Goal: Task Accomplishment & Management: Complete application form

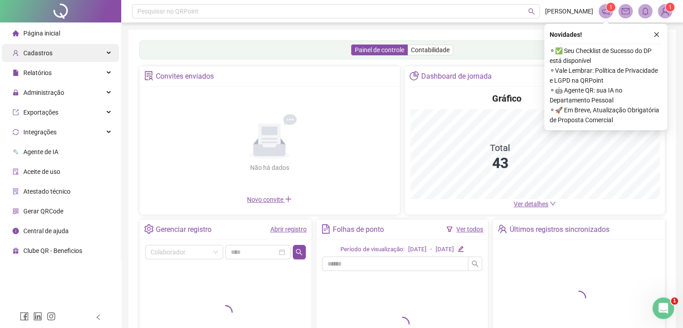
click at [92, 52] on div "Cadastros" at bounding box center [60, 53] width 117 height 18
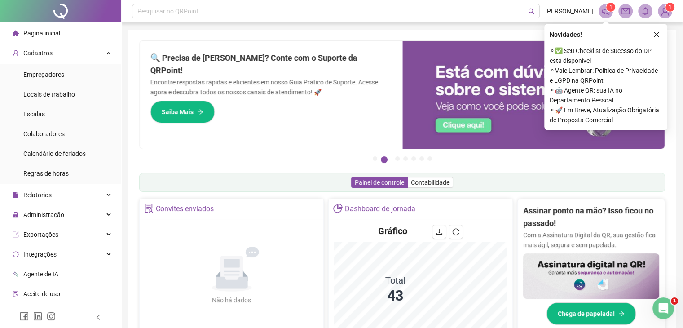
click at [657, 35] on icon "close" at bounding box center [656, 34] width 5 height 5
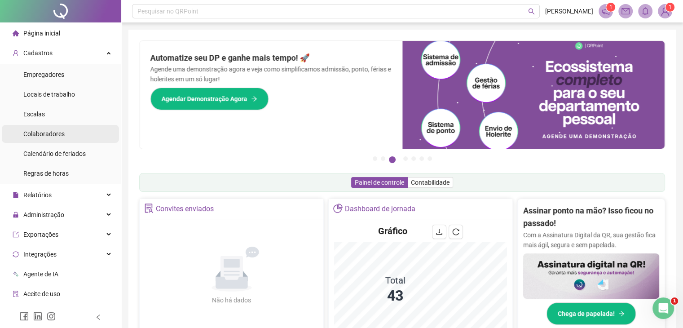
click at [67, 133] on li "Colaboradores" at bounding box center [60, 134] width 117 height 18
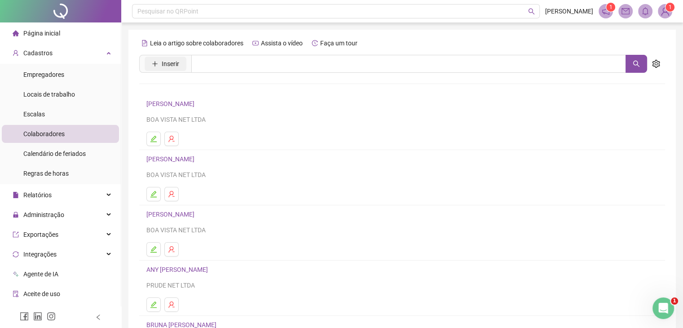
click at [157, 66] on icon "plus" at bounding box center [155, 64] width 6 height 6
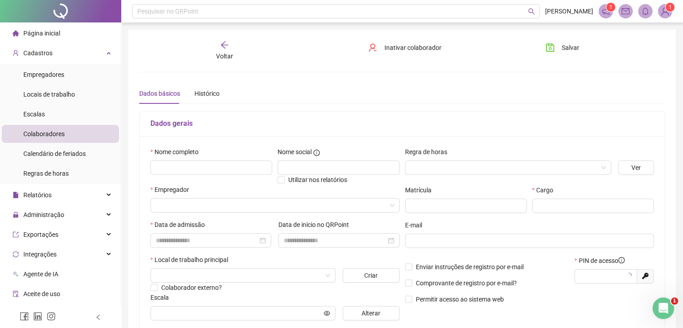
type input "*****"
click at [176, 161] on input "text" at bounding box center [211, 167] width 122 height 14
type input "**********"
click at [287, 167] on input "text" at bounding box center [339, 167] width 122 height 14
click at [464, 163] on input "search" at bounding box center [503, 167] width 187 height 13
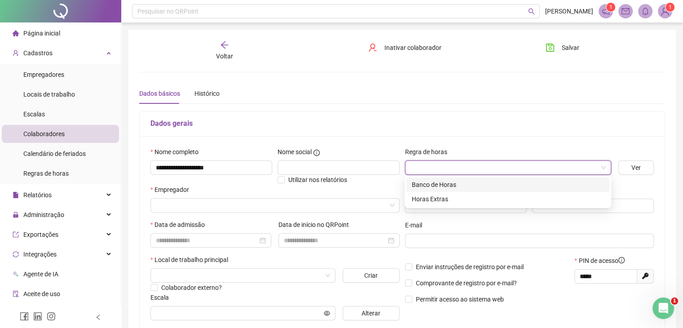
click at [451, 182] on div "Banco de Horas" at bounding box center [508, 185] width 192 height 10
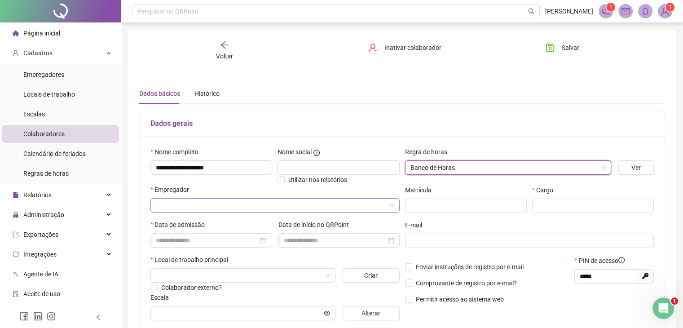
click at [232, 211] on input "search" at bounding box center [271, 204] width 230 height 13
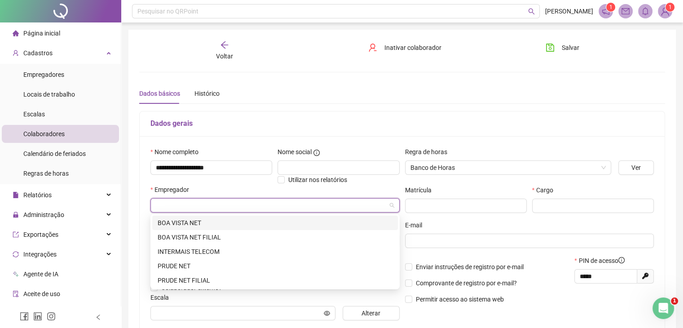
click at [225, 223] on div "BOA VISTA NET" at bounding box center [275, 223] width 235 height 10
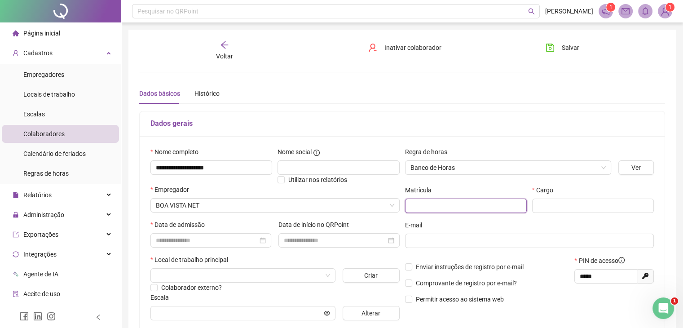
click at [469, 204] on input "text" at bounding box center [466, 205] width 122 height 14
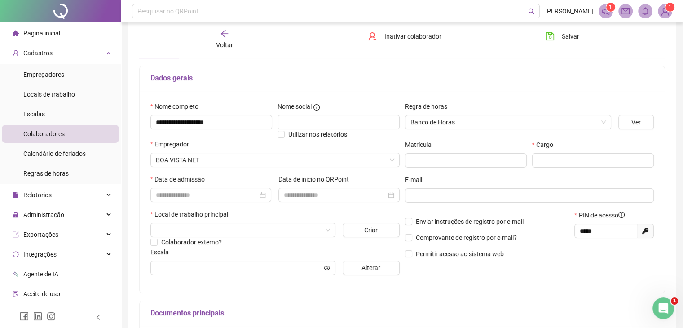
click at [548, 151] on div "Cargo" at bounding box center [593, 146] width 122 height 13
click at [564, 158] on input "text" at bounding box center [593, 160] width 122 height 14
click at [474, 157] on input "text" at bounding box center [466, 160] width 122 height 14
click at [549, 155] on input "text" at bounding box center [593, 160] width 122 height 14
type input "**********"
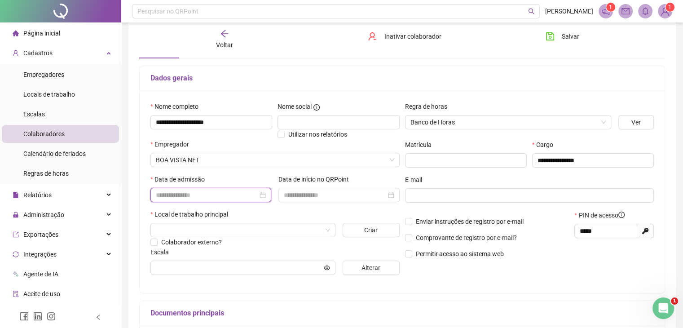
click at [216, 194] on input at bounding box center [207, 195] width 102 height 10
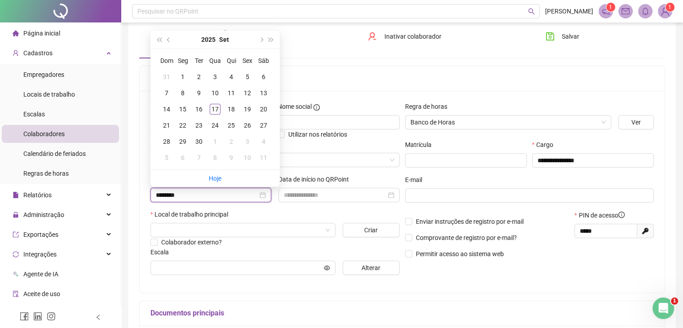
type input "********"
click at [322, 223] on div "Local de trabalho principal" at bounding box center [274, 215] width 249 height 13
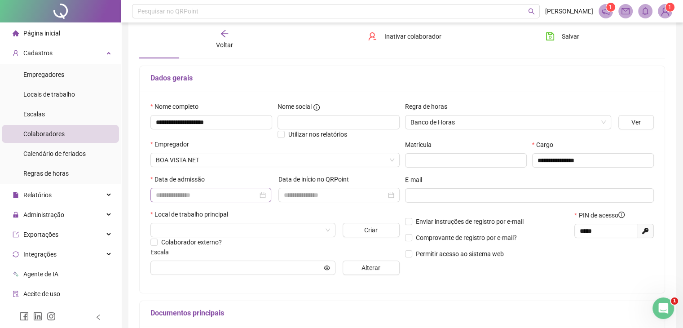
click at [262, 196] on div at bounding box center [211, 195] width 110 height 10
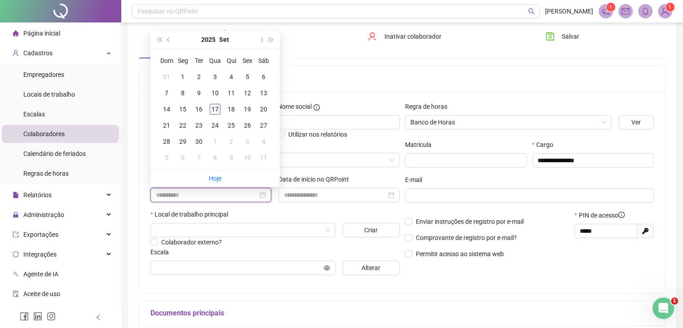
type input "**********"
click at [217, 115] on td "17" at bounding box center [215, 109] width 16 height 16
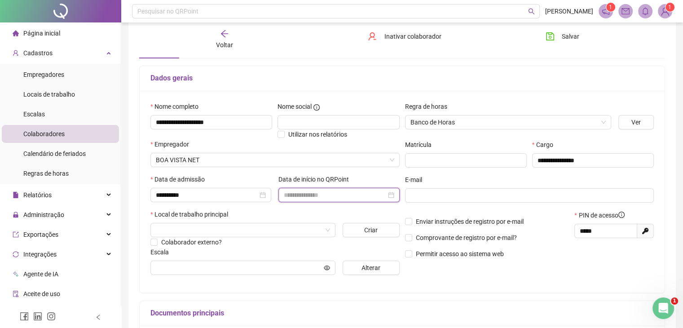
click at [308, 193] on input at bounding box center [335, 195] width 102 height 10
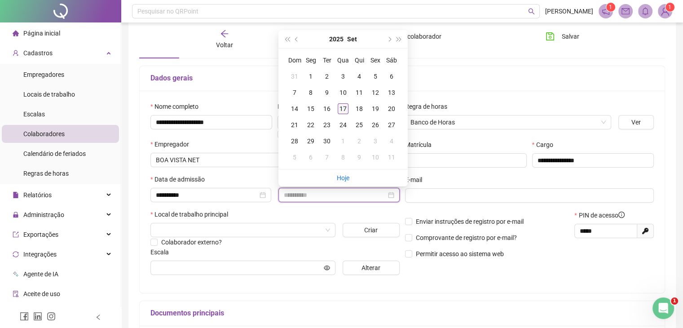
type input "**********"
click at [345, 109] on div "17" at bounding box center [343, 108] width 11 height 11
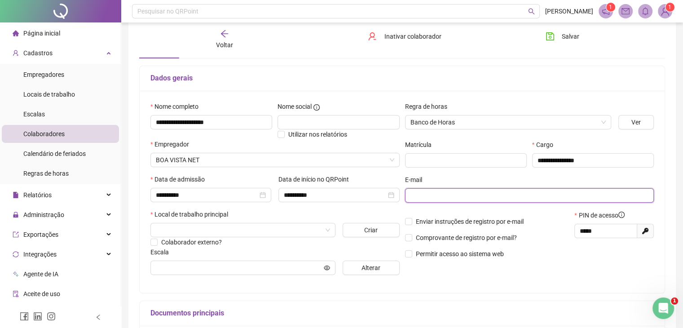
click at [433, 192] on input "text" at bounding box center [528, 195] width 237 height 10
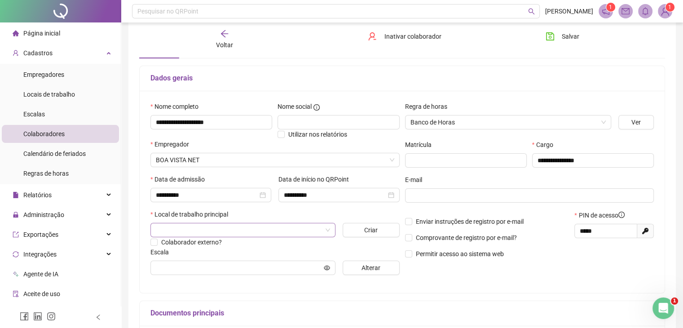
click at [222, 227] on input "search" at bounding box center [239, 229] width 166 height 13
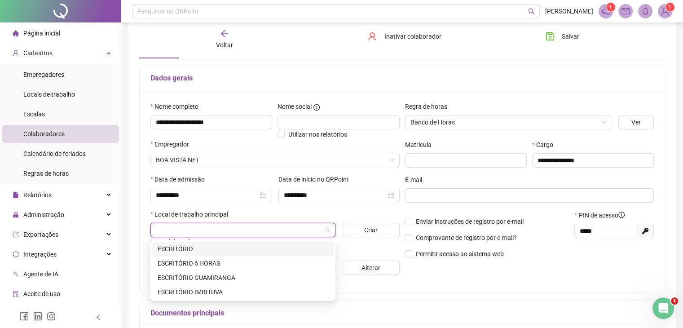
click at [203, 249] on div "ESCRITÓRIO" at bounding box center [243, 249] width 171 height 10
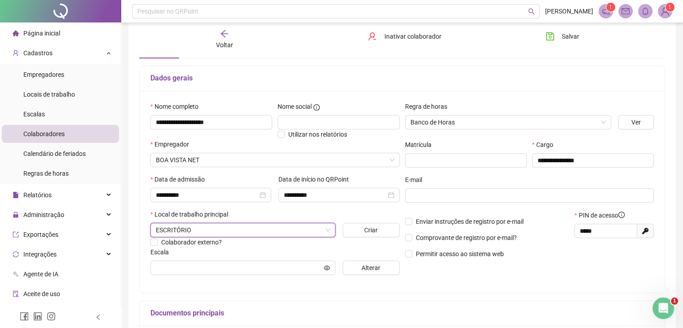
scroll to position [90, 0]
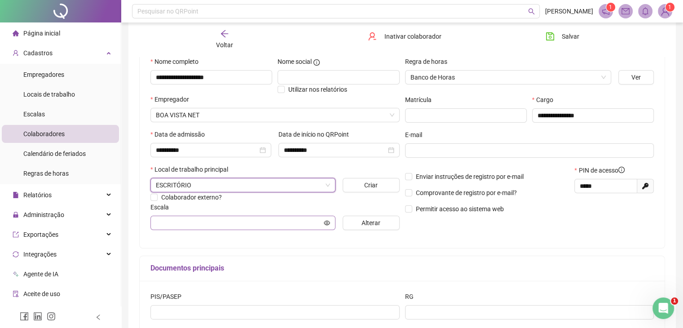
click at [292, 230] on span at bounding box center [242, 223] width 185 height 14
click at [362, 227] on span "Alterar" at bounding box center [371, 223] width 19 height 10
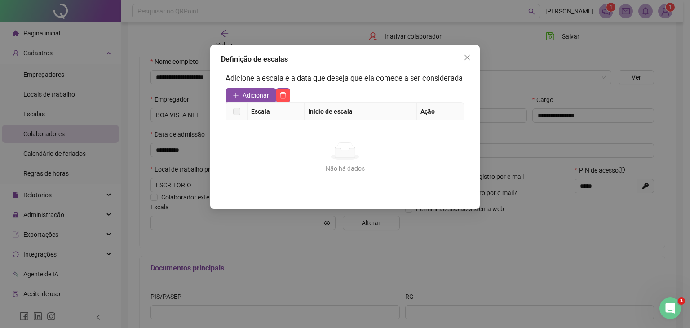
click at [246, 96] on span "Adicionar" at bounding box center [256, 95] width 26 height 10
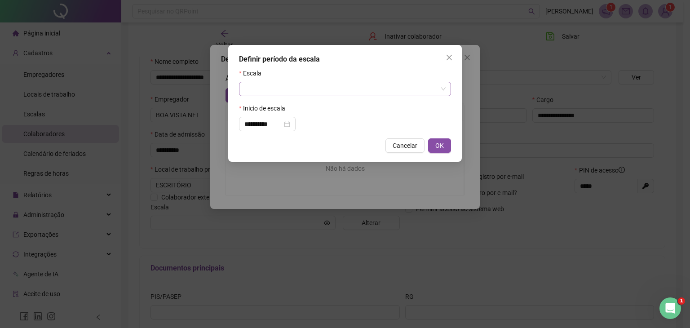
click at [281, 92] on input "search" at bounding box center [340, 88] width 193 height 13
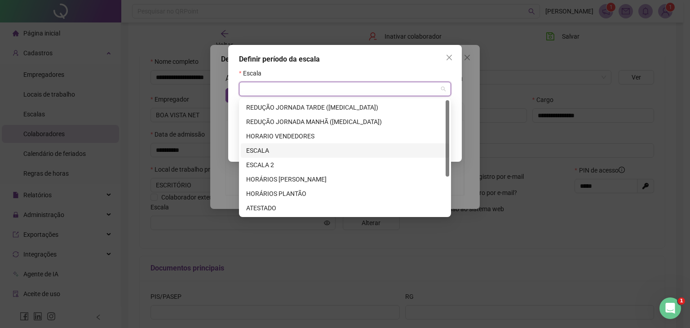
click at [263, 146] on div "ESCALA" at bounding box center [345, 151] width 198 height 10
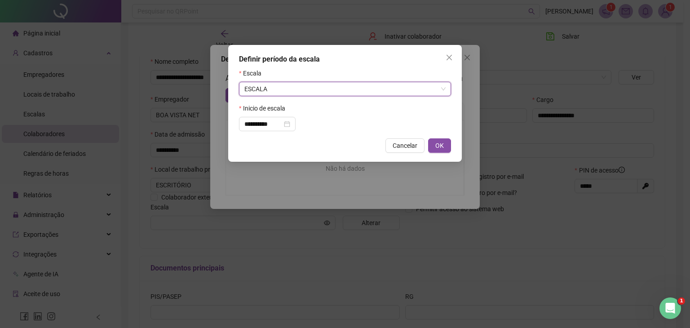
click at [437, 149] on span "OK" at bounding box center [439, 146] width 9 height 10
type input "******"
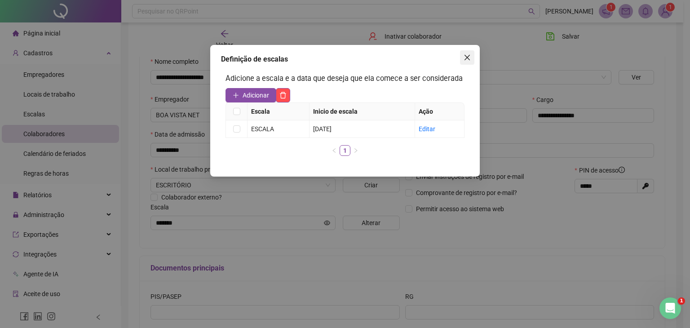
click at [468, 59] on icon "close" at bounding box center [466, 57] width 7 height 7
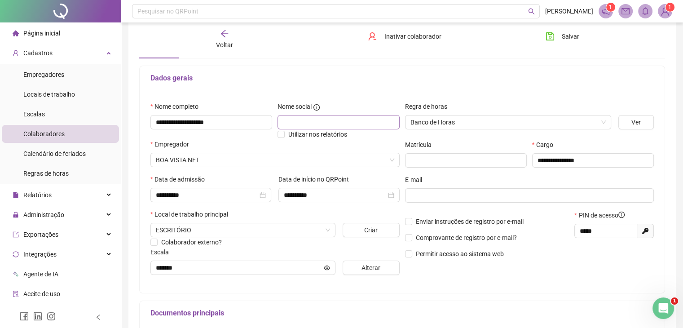
scroll to position [0, 0]
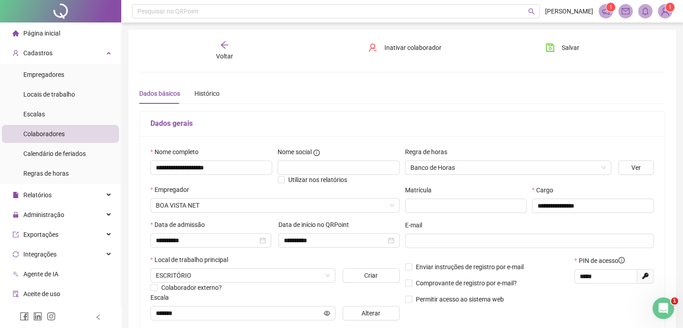
click at [441, 111] on div "Dados gerais" at bounding box center [402, 123] width 525 height 25
click at [556, 47] on button "Salvar" at bounding box center [562, 47] width 47 height 14
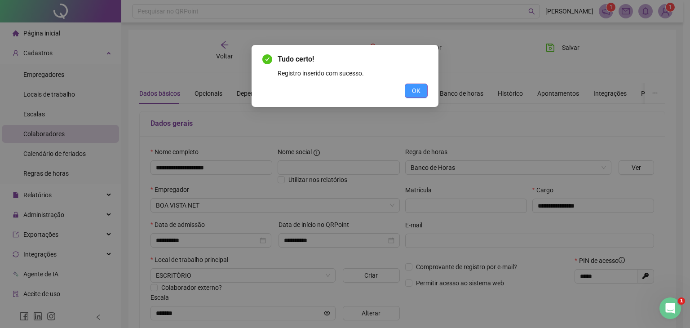
click at [416, 87] on span "OK" at bounding box center [416, 91] width 9 height 10
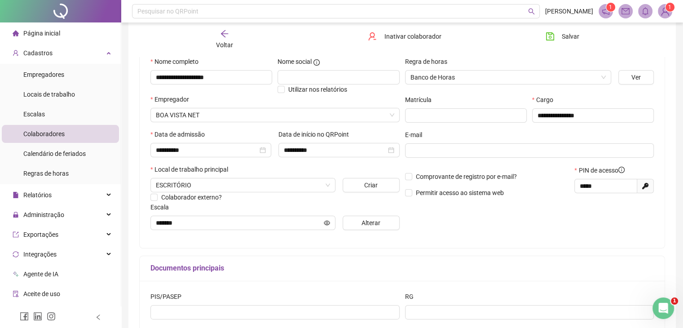
scroll to position [56, 0]
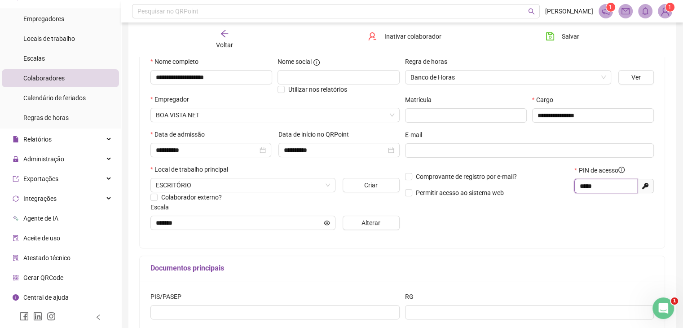
drag, startPoint x: 604, startPoint y: 187, endPoint x: 575, endPoint y: 194, distance: 30.4
click at [575, 194] on div "***** Gerar novo pin" at bounding box center [613, 190] width 79 height 22
drag, startPoint x: 607, startPoint y: 187, endPoint x: 576, endPoint y: 194, distance: 31.7
click at [576, 194] on div "***** Gerar novo pin" at bounding box center [613, 190] width 79 height 22
click at [555, 239] on div "**********" at bounding box center [402, 147] width 525 height 202
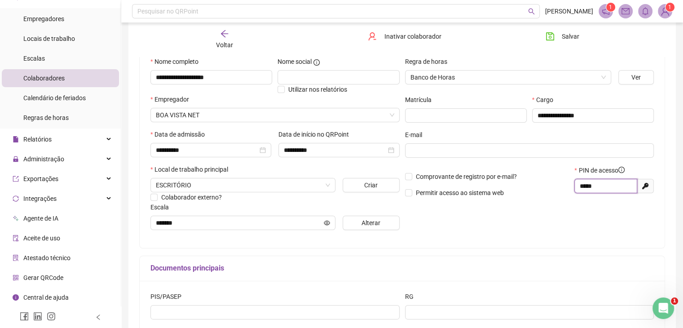
drag, startPoint x: 616, startPoint y: 191, endPoint x: 576, endPoint y: 193, distance: 40.0
click at [576, 193] on span "*****" at bounding box center [605, 186] width 63 height 14
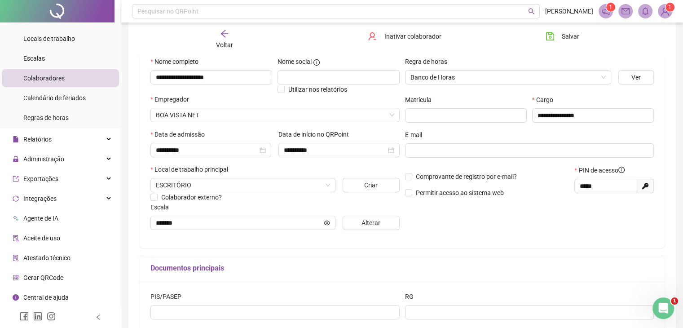
click at [54, 281] on div "Gerar QRCode" at bounding box center [38, 278] width 51 height 18
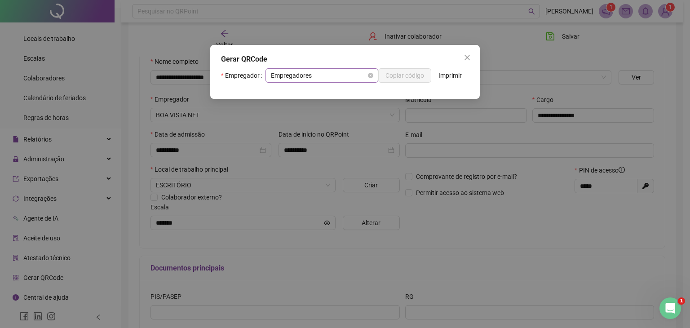
click at [341, 78] on span "Empregadores" at bounding box center [322, 75] width 102 height 13
click at [343, 78] on span "BOA VISTA NET" at bounding box center [322, 75] width 102 height 13
click at [343, 77] on span "BOA VISTA NET" at bounding box center [322, 75] width 102 height 13
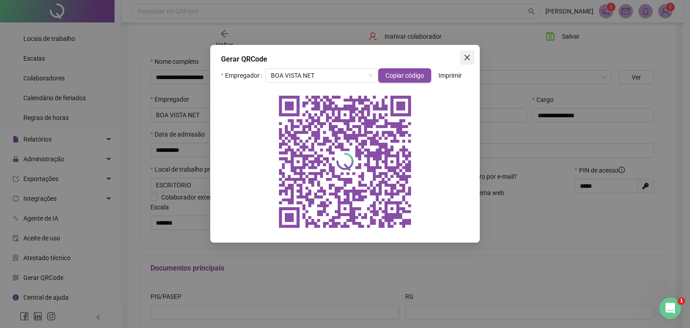
click at [467, 58] on icon "close" at bounding box center [466, 57] width 7 height 7
